Goal: Download file/media

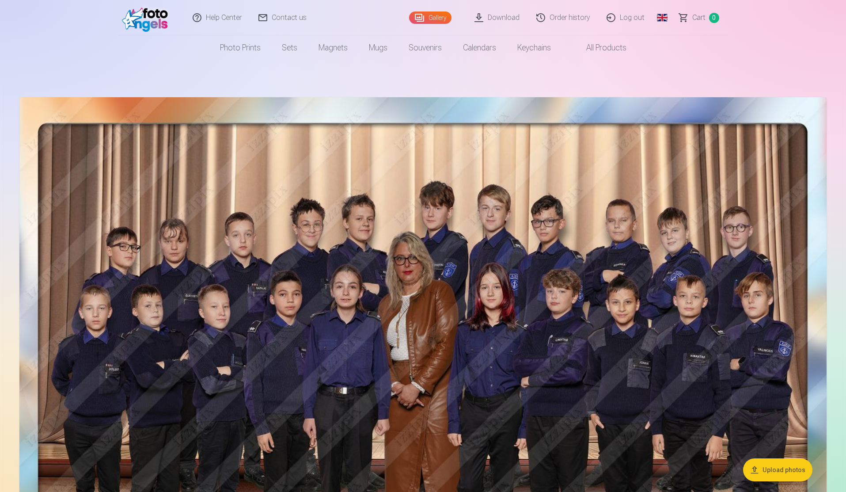
click at [505, 18] on link "Download" at bounding box center [498, 17] width 62 height 35
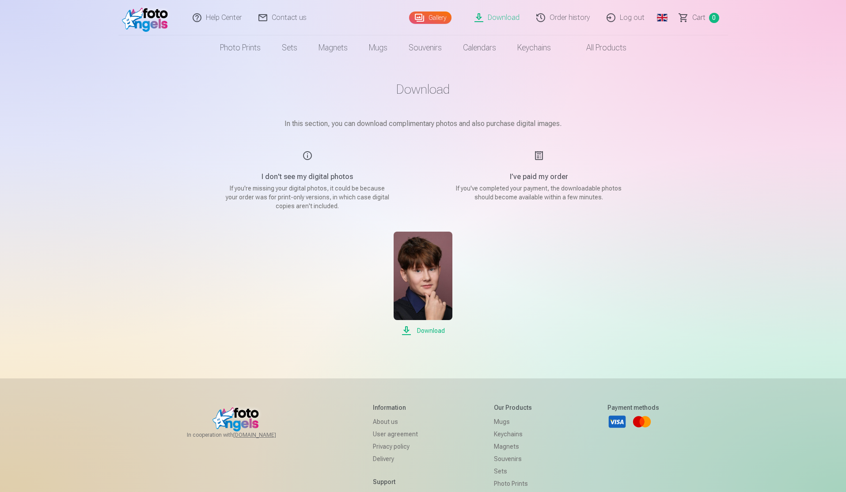
click at [438, 332] on span "Download" at bounding box center [423, 330] width 59 height 11
click at [564, 18] on link "Order history" at bounding box center [564, 17] width 70 height 35
